Goal: Task Accomplishment & Management: Manage account settings

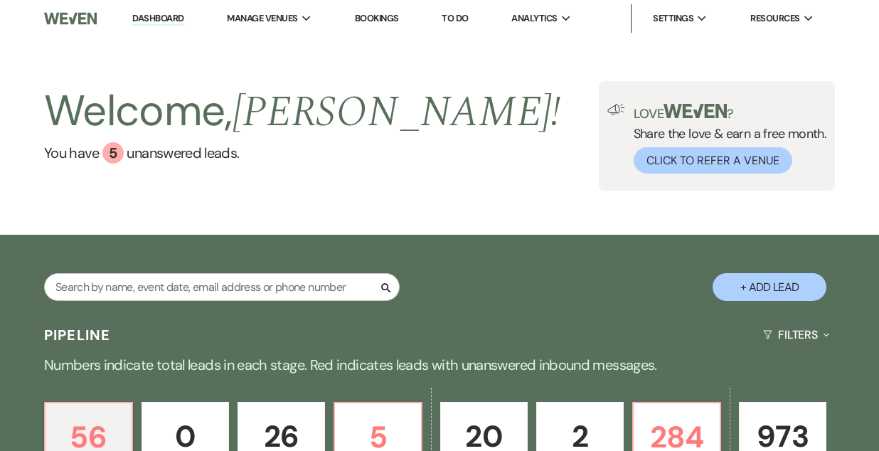
click at [381, 19] on link "Bookings" at bounding box center [377, 18] width 44 height 12
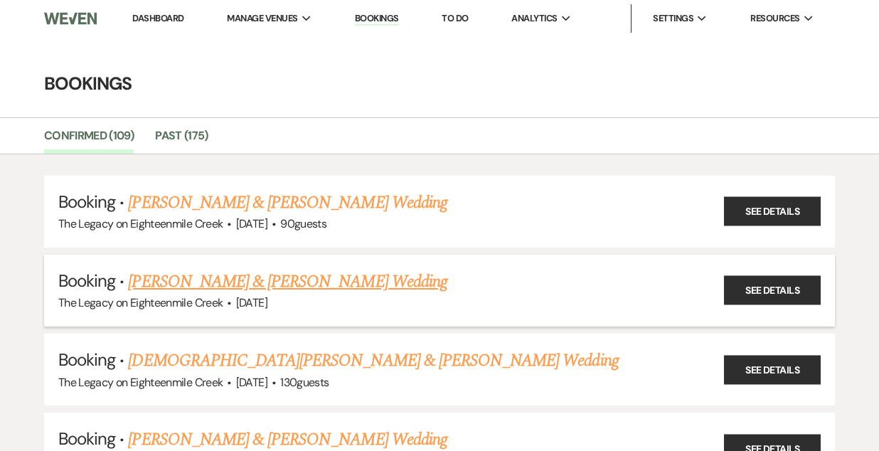
click at [339, 282] on link "[PERSON_NAME] & [PERSON_NAME] Wedding" at bounding box center [287, 282] width 319 height 26
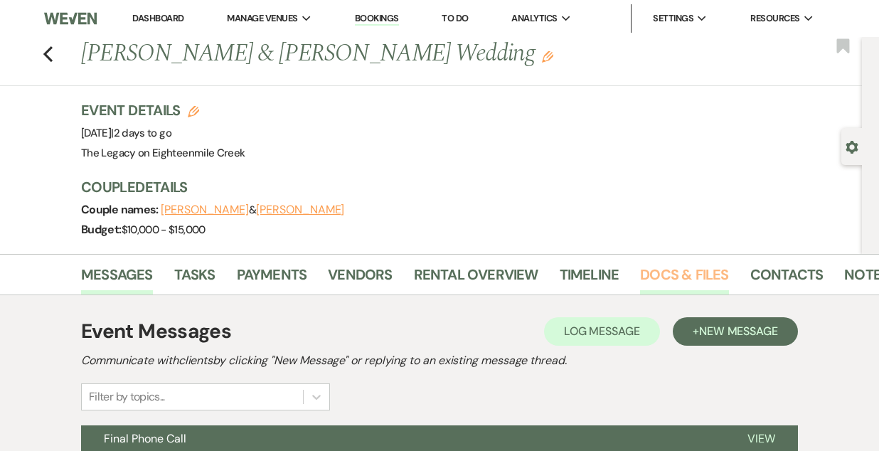
click at [674, 274] on link "Docs & Files" at bounding box center [684, 278] width 88 height 31
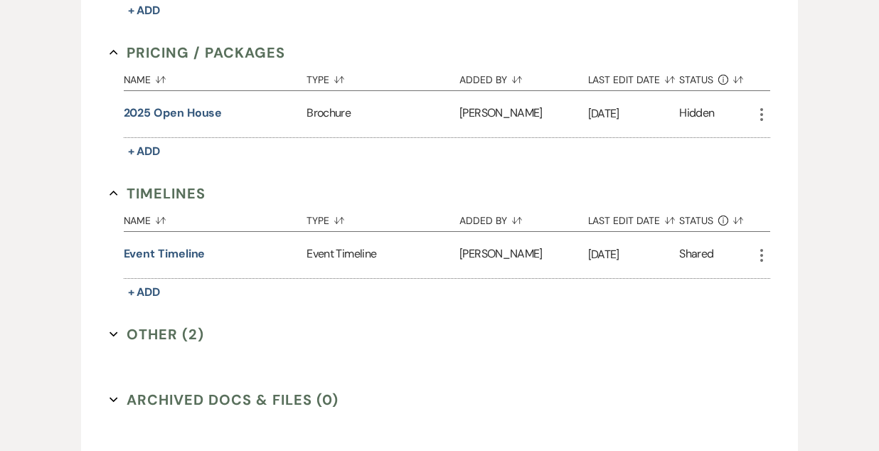
scroll to position [1196, 0]
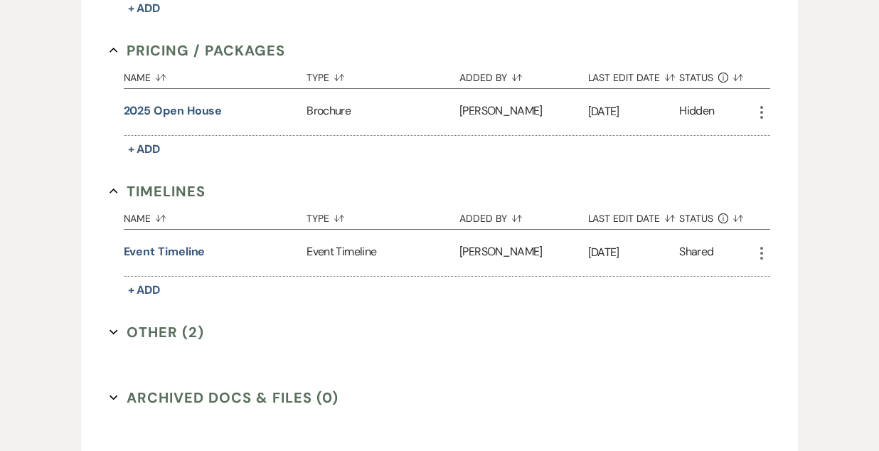
click at [146, 326] on button "Other (2) Expand" at bounding box center [156, 331] width 95 height 21
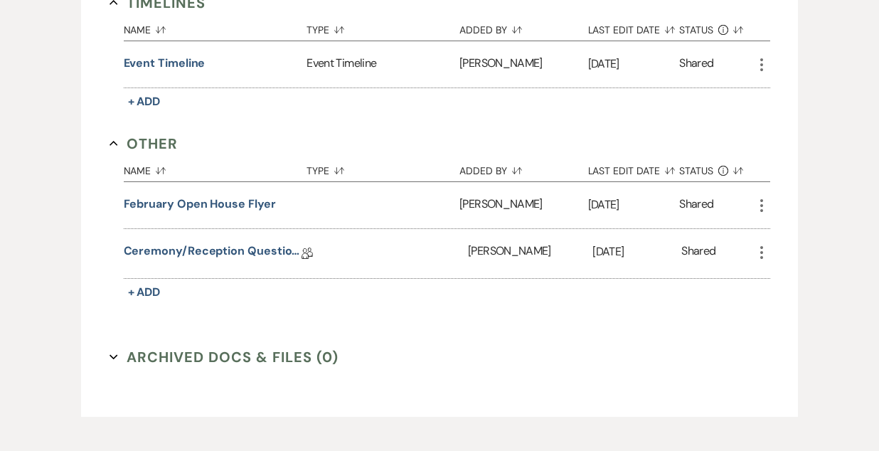
scroll to position [1386, 0]
click at [246, 241] on link "Ceremony/Reception Questionnaire" at bounding box center [213, 252] width 178 height 22
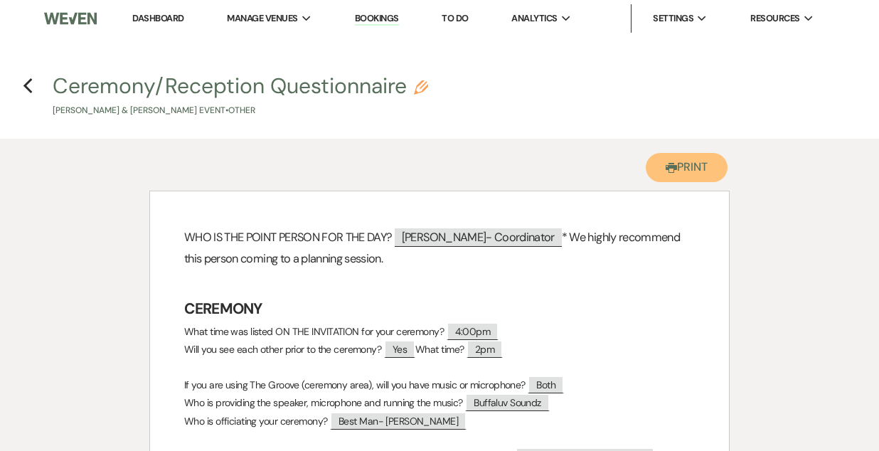
click at [669, 161] on button "Printer Print" at bounding box center [687, 167] width 82 height 29
click at [28, 81] on use "button" at bounding box center [27, 86] width 9 height 16
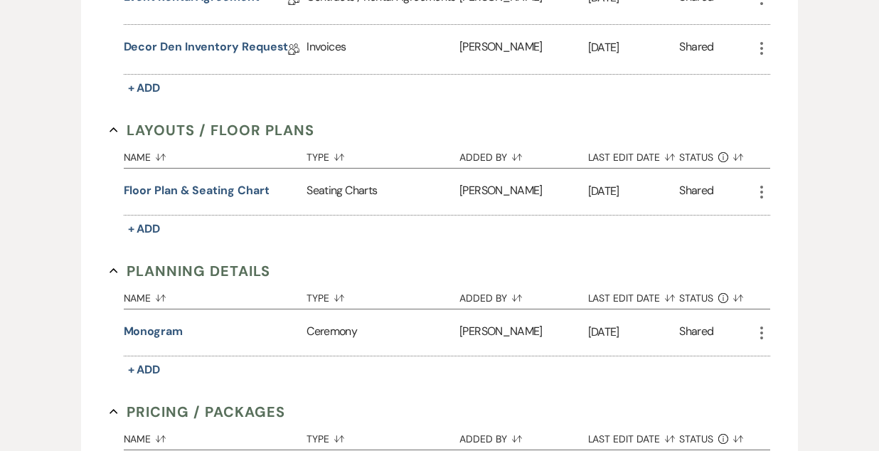
scroll to position [830, 0]
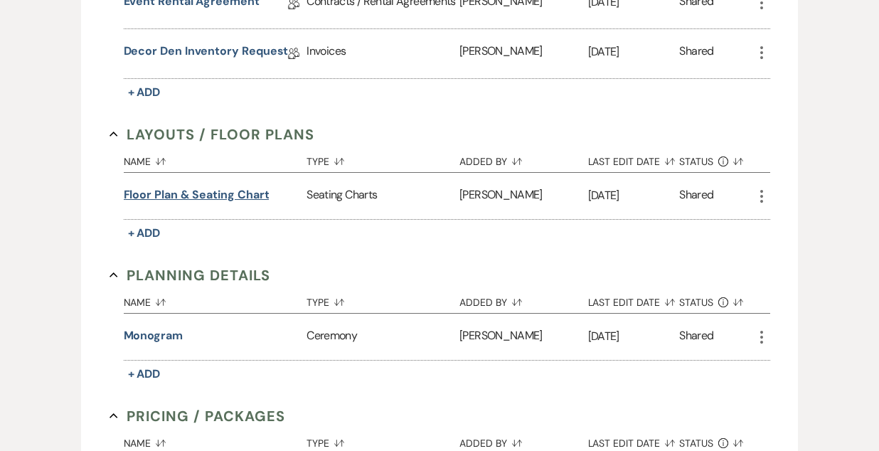
click at [222, 188] on button "Floor Plan & Seating Chart" at bounding box center [197, 194] width 146 height 17
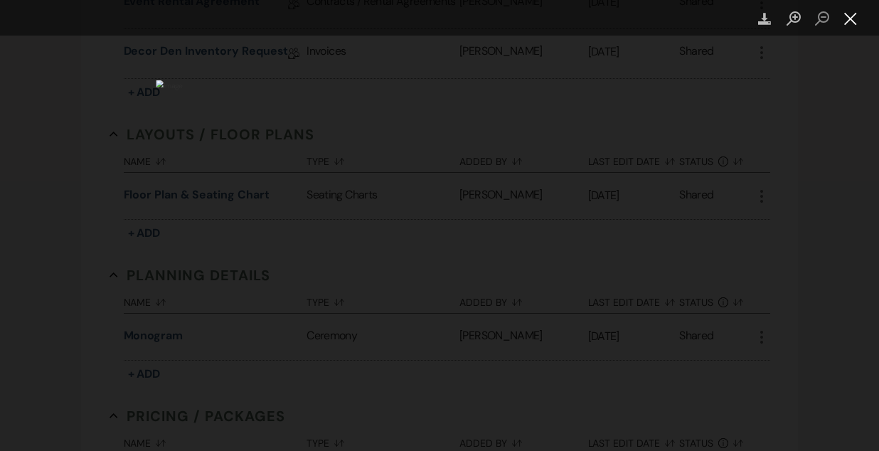
click at [850, 20] on button "Close lightbox" at bounding box center [850, 18] width 28 height 25
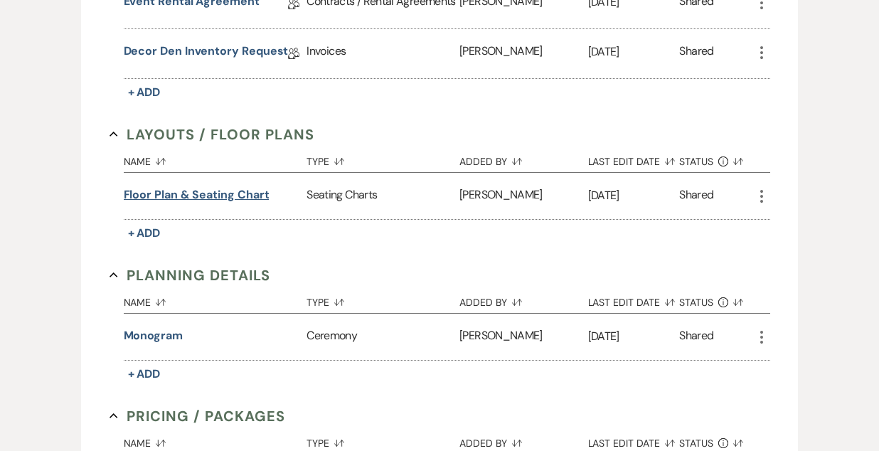
click at [213, 190] on button "Floor Plan & Seating Chart" at bounding box center [197, 194] width 146 height 17
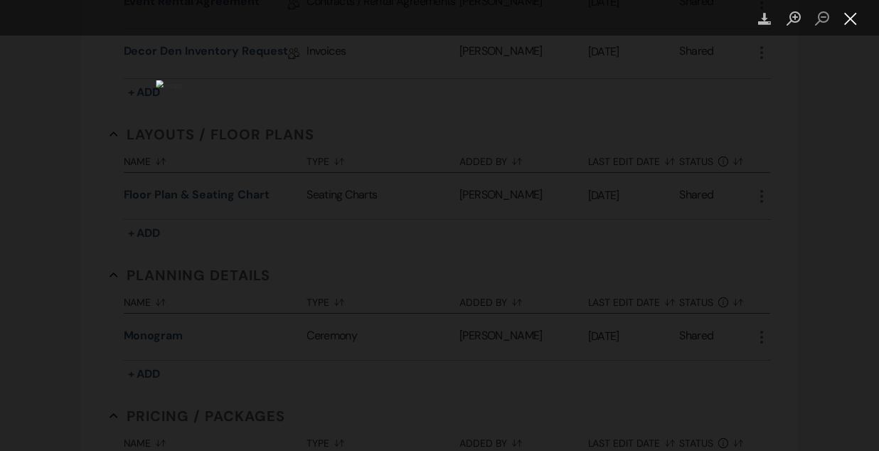
click at [846, 20] on button "Close lightbox" at bounding box center [850, 18] width 28 height 25
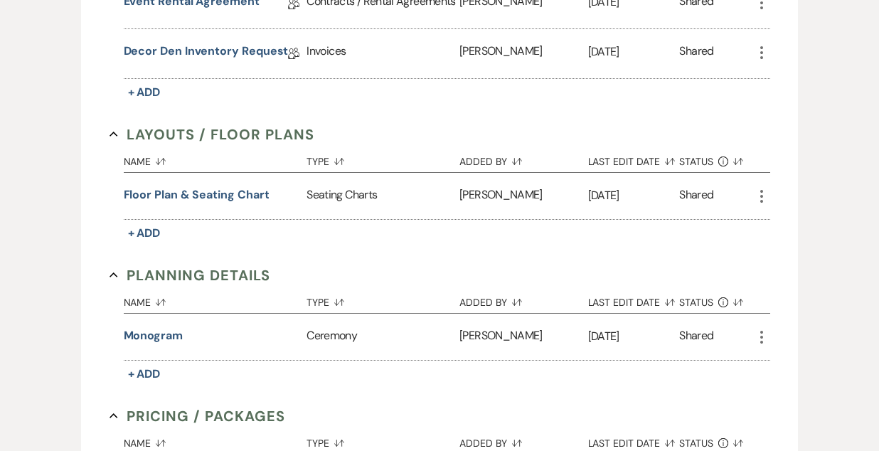
scroll to position [0, 0]
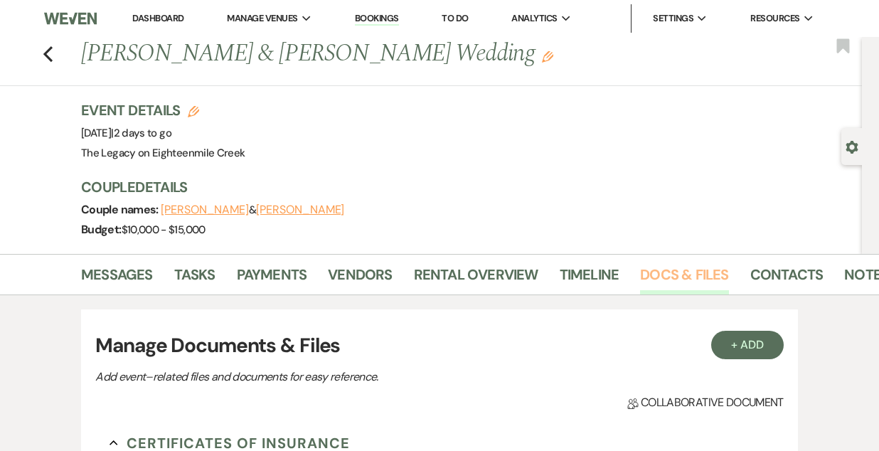
click at [653, 277] on link "Docs & Files" at bounding box center [684, 278] width 88 height 31
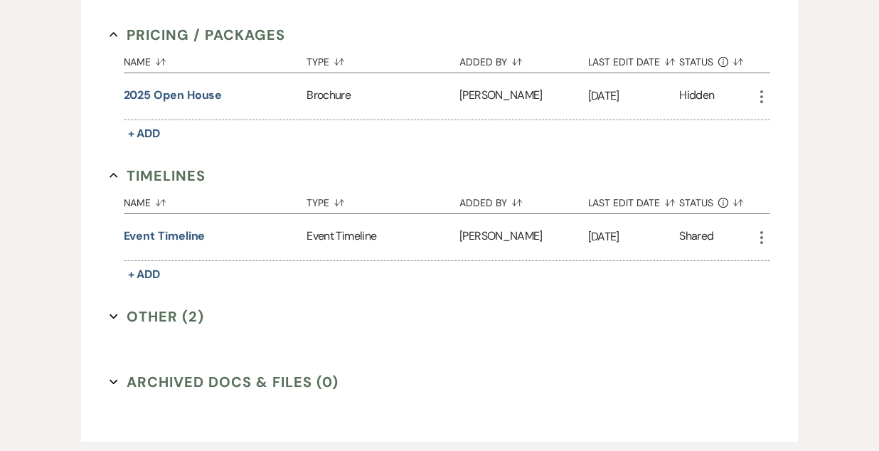
scroll to position [1256, 0]
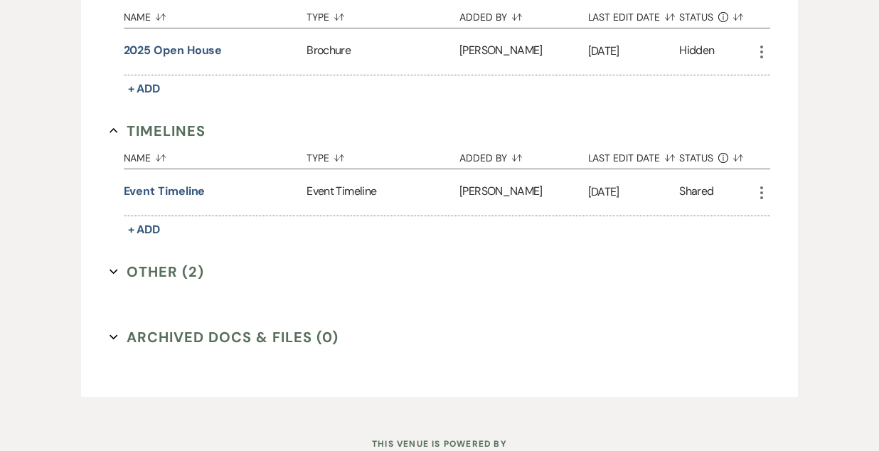
click at [171, 269] on button "Other (2) Expand" at bounding box center [156, 271] width 95 height 21
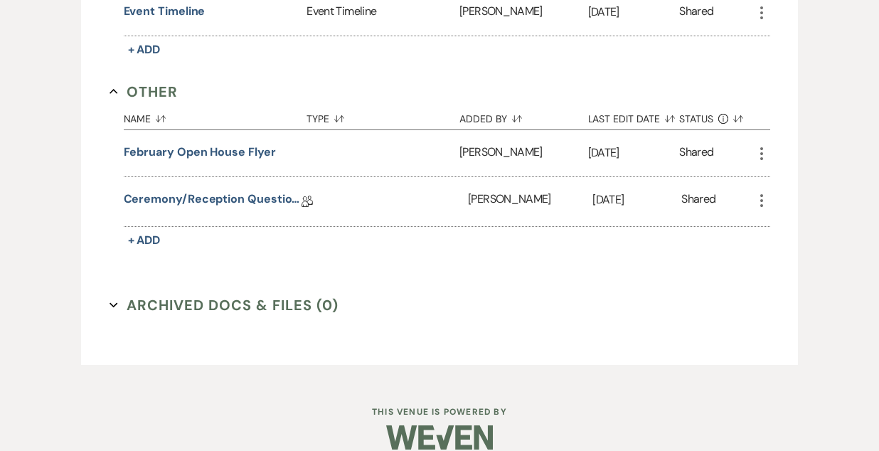
scroll to position [1442, 0]
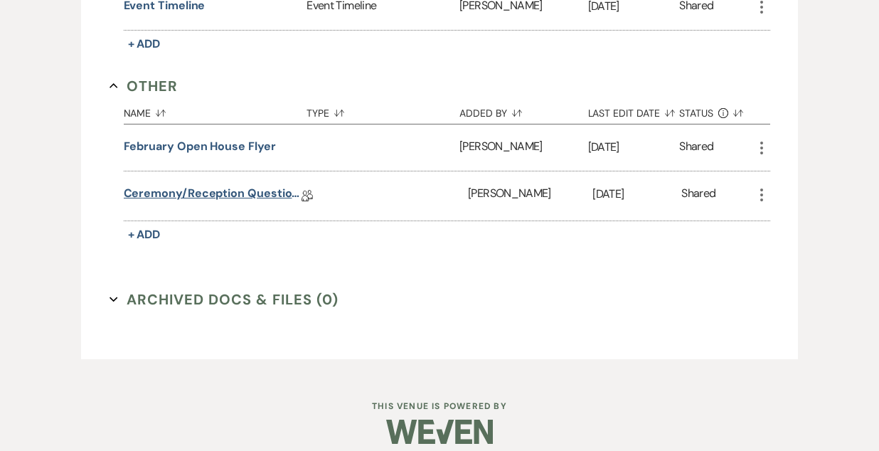
click at [230, 187] on link "Ceremony/Reception Questionnaire" at bounding box center [213, 196] width 178 height 22
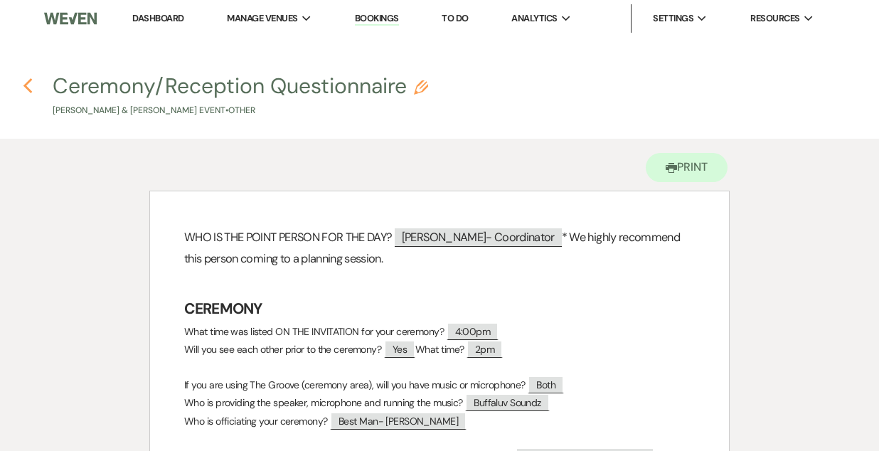
click at [28, 82] on use "button" at bounding box center [27, 86] width 9 height 16
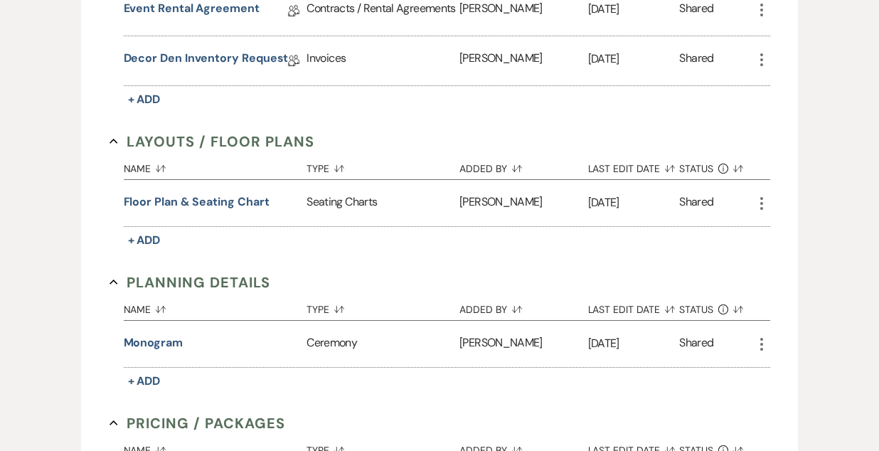
scroll to position [824, 0]
click at [205, 198] on button "Floor Plan & Seating Chart" at bounding box center [197, 201] width 146 height 17
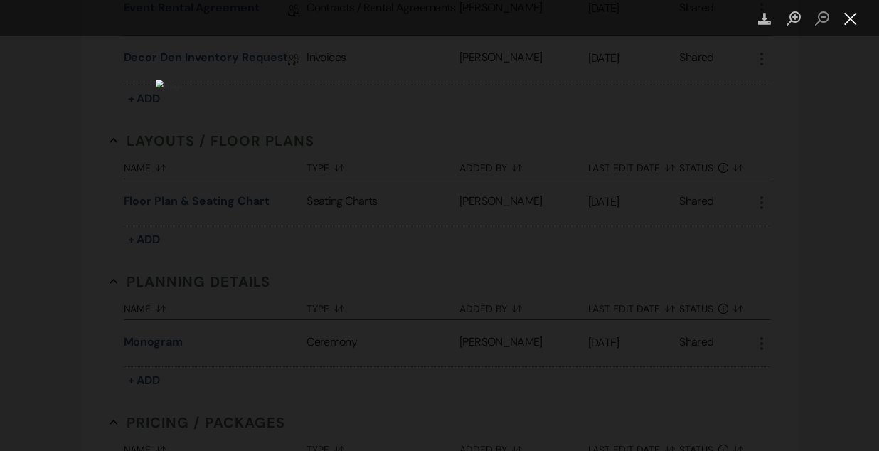
click at [851, 19] on button "Close lightbox" at bounding box center [850, 18] width 28 height 25
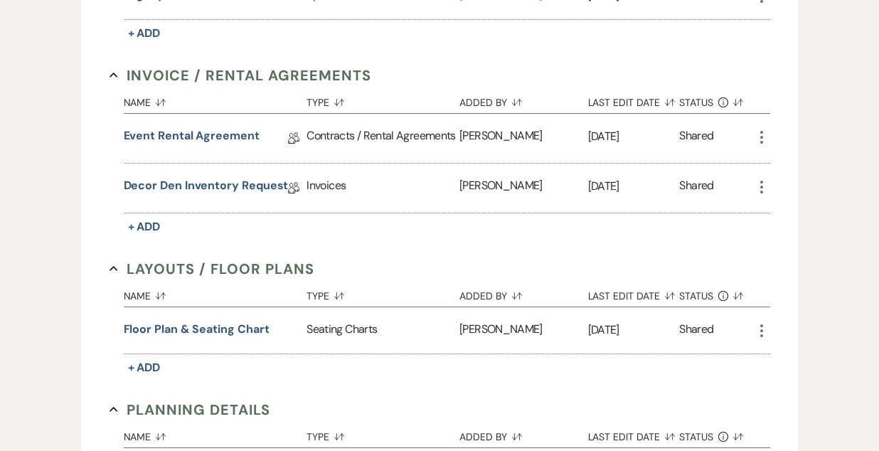
scroll to position [695, 0]
click at [230, 181] on link "Decor Den Inventory Request" at bounding box center [206, 189] width 165 height 22
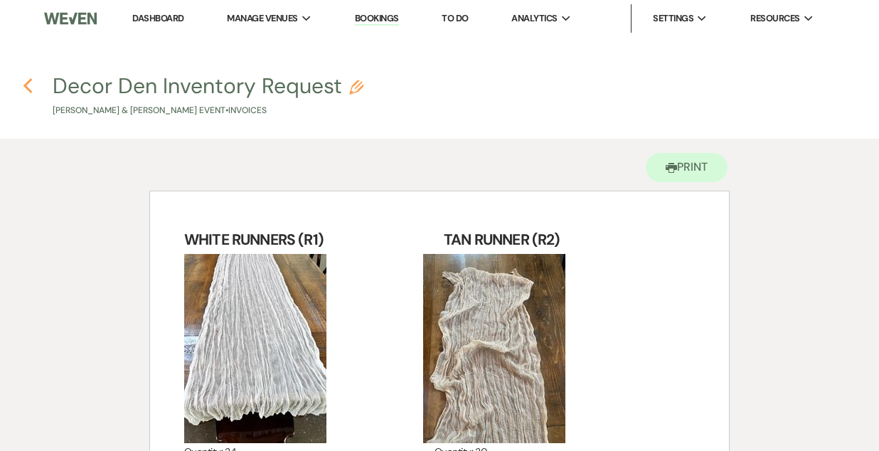
click at [27, 84] on use "button" at bounding box center [27, 86] width 9 height 16
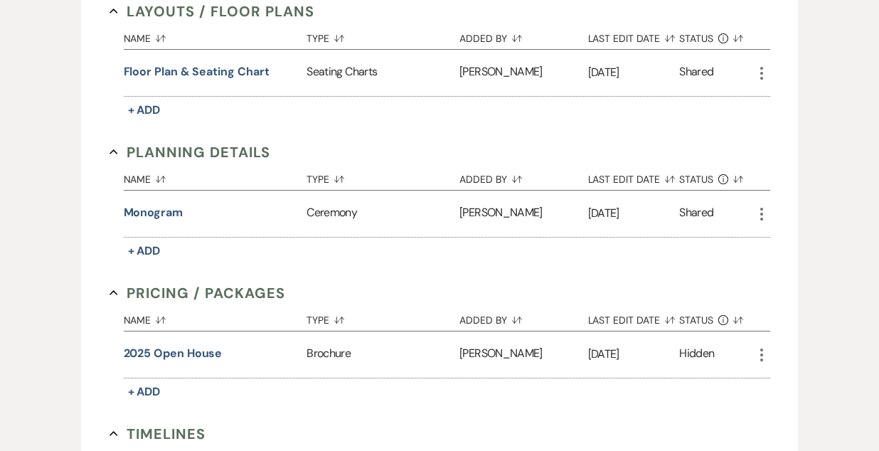
scroll to position [961, 0]
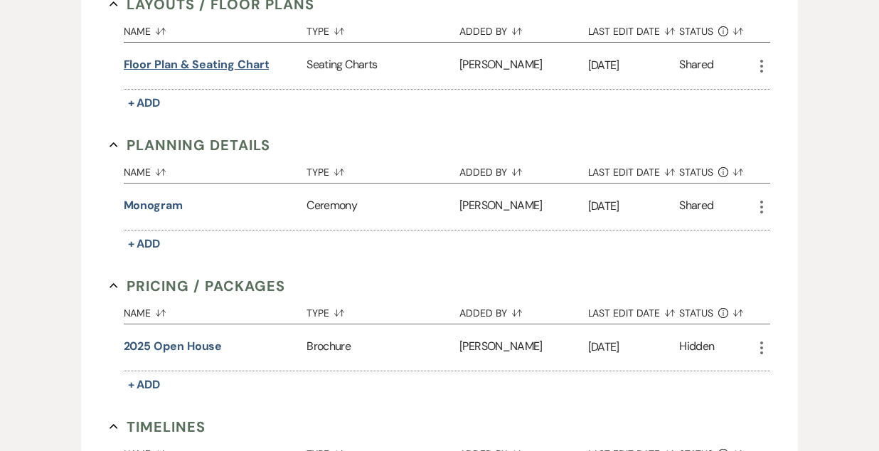
click at [228, 65] on button "Floor Plan & Seating Chart" at bounding box center [197, 64] width 146 height 17
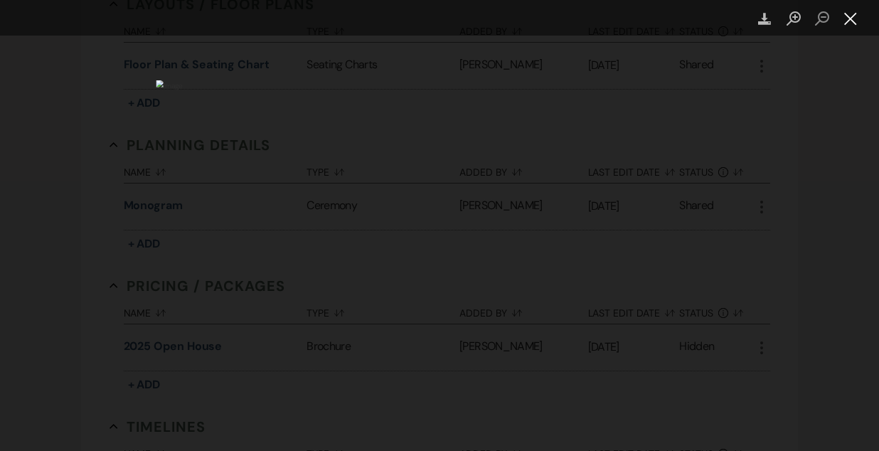
click at [845, 16] on button "Close lightbox" at bounding box center [850, 18] width 28 height 25
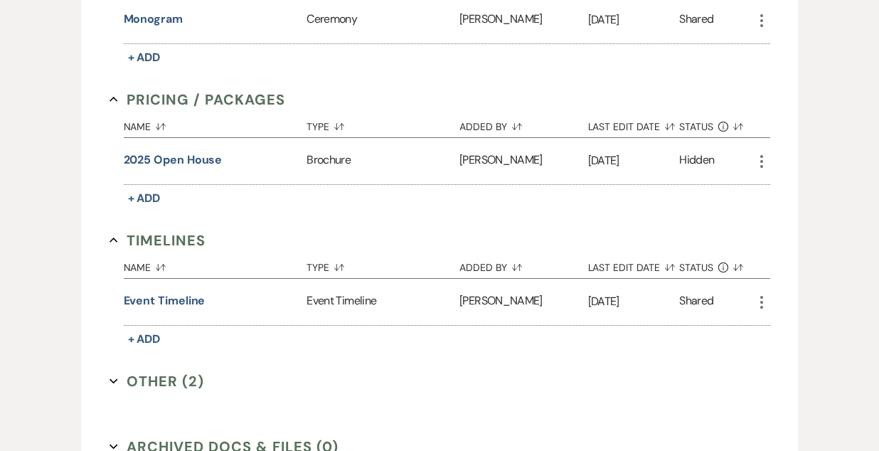
scroll to position [1214, 0]
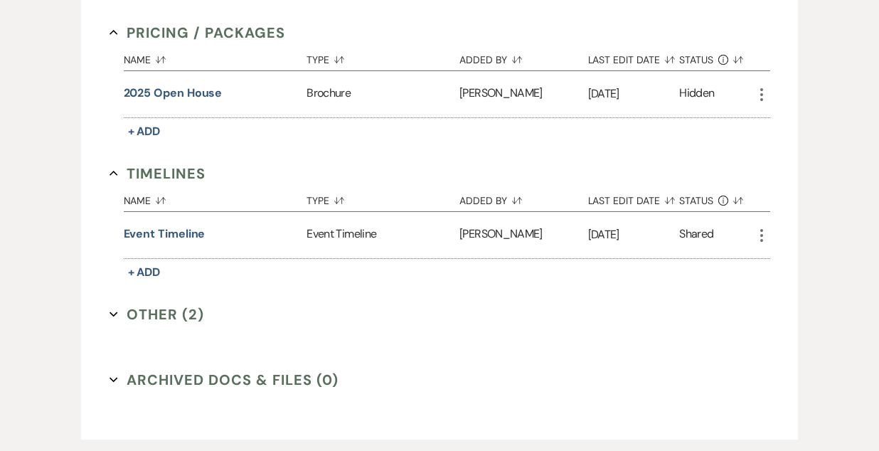
click at [152, 312] on button "Other (2) Expand" at bounding box center [156, 314] width 95 height 21
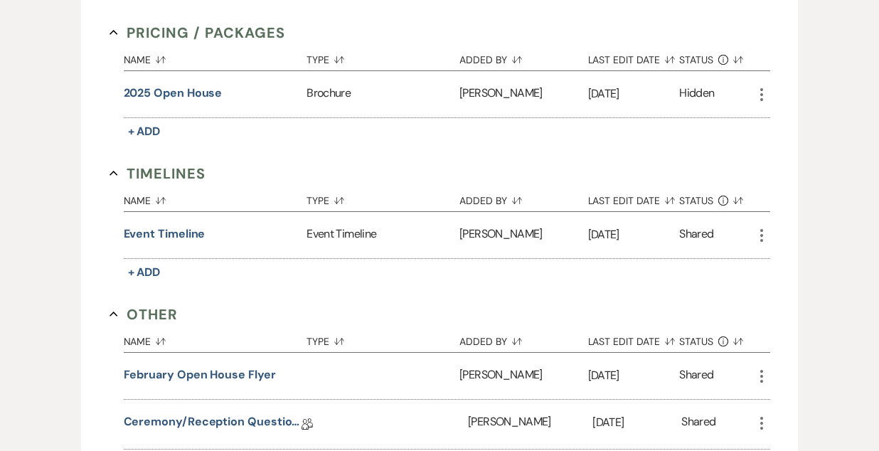
scroll to position [1303, 0]
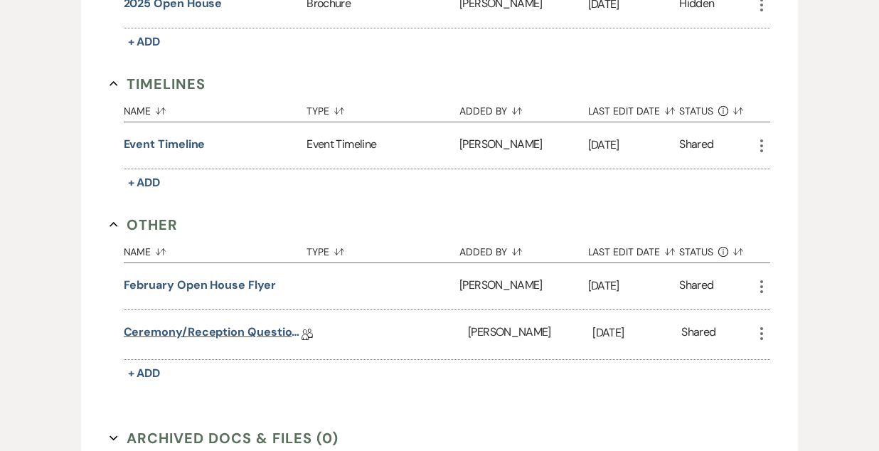
click at [225, 331] on link "Ceremony/Reception Questionnaire" at bounding box center [213, 335] width 178 height 22
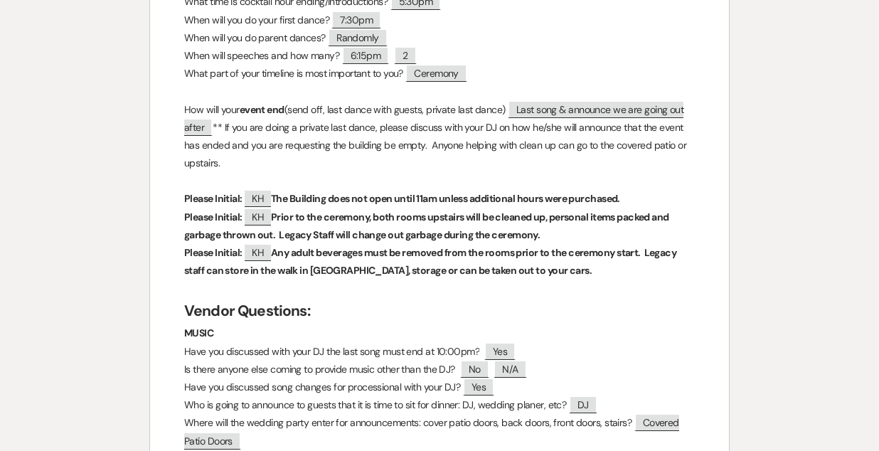
scroll to position [2254, 0]
